Goal: Task Accomplishment & Management: Use online tool/utility

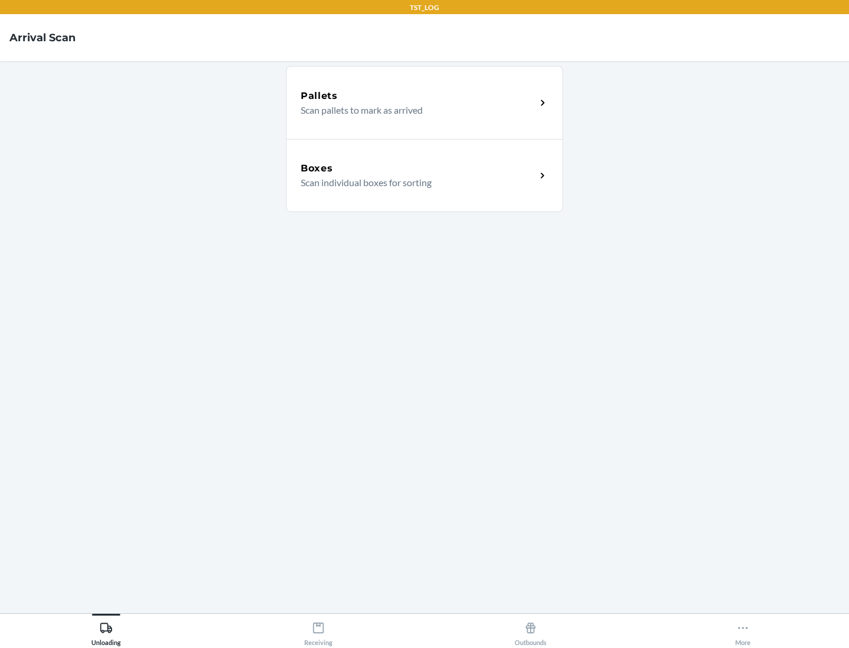
click at [418, 169] on div "Boxes" at bounding box center [418, 168] width 235 height 14
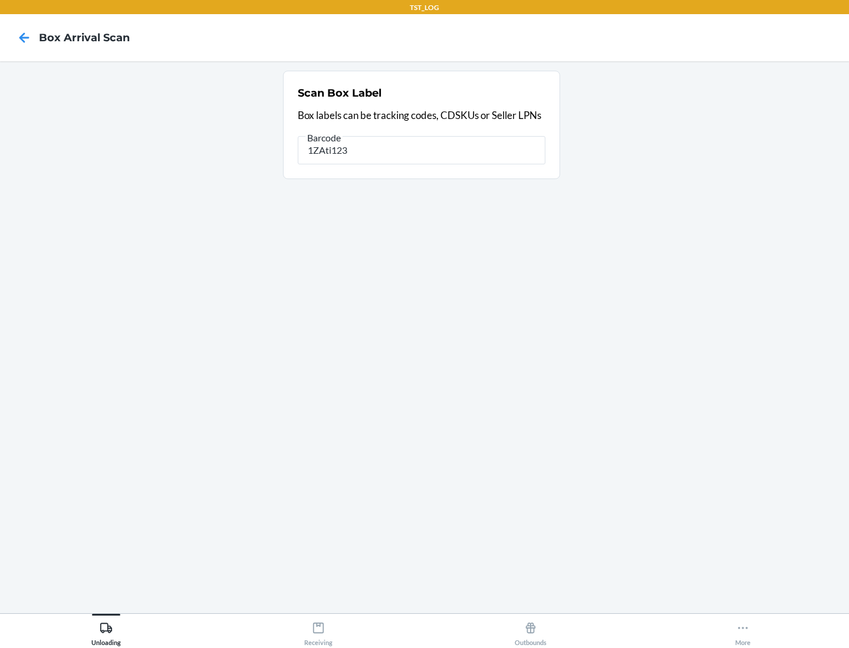
type input "1ZAti123"
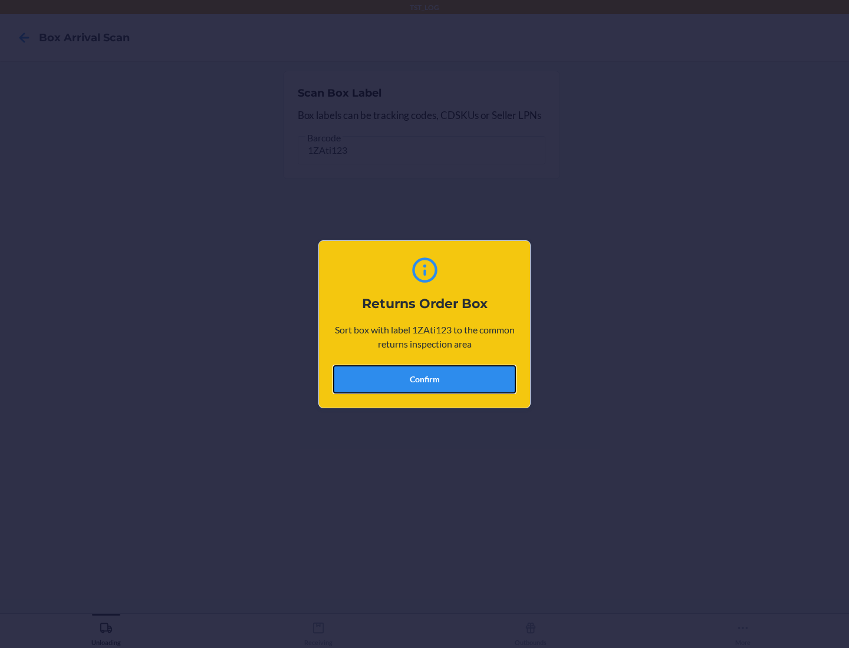
click at [424, 379] on button "Confirm" at bounding box center [424, 379] width 183 height 28
